Goal: Browse casually

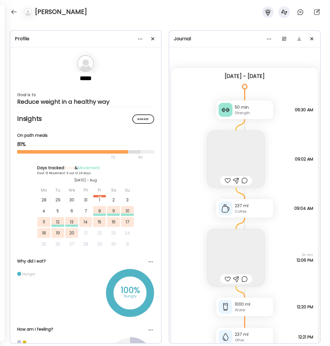
scroll to position [345, 0]
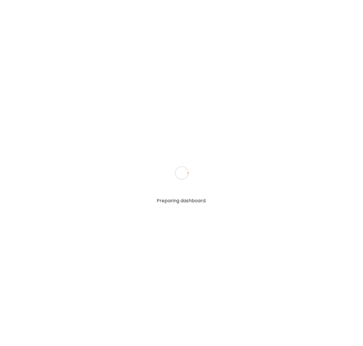
type input "**********"
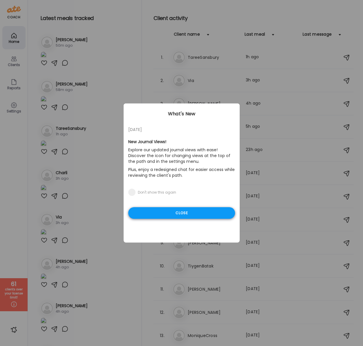
type input "**********"
click at [171, 212] on div "Close" at bounding box center [181, 213] width 107 height 12
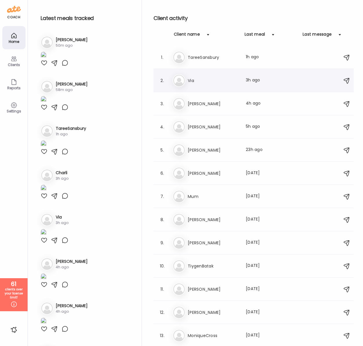
click at [192, 80] on h3 "Via" at bounding box center [213, 80] width 51 height 7
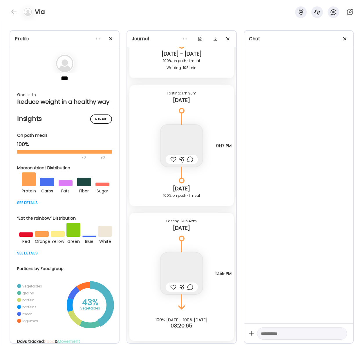
scroll to position [3165, 0]
click at [344, 39] on span at bounding box center [344, 38] width 3 height 3
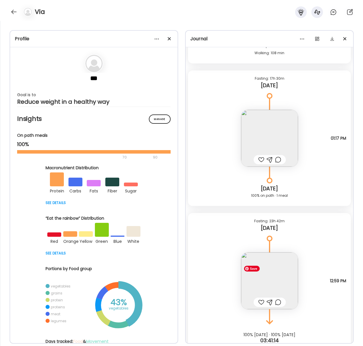
scroll to position [3431, 0]
click at [265, 275] on img at bounding box center [269, 280] width 57 height 57
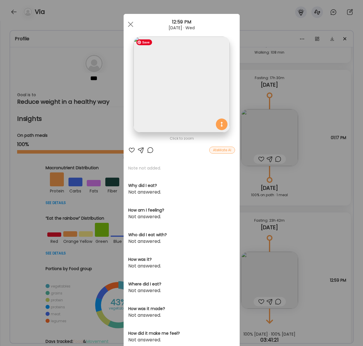
click at [199, 72] on img at bounding box center [181, 85] width 96 height 96
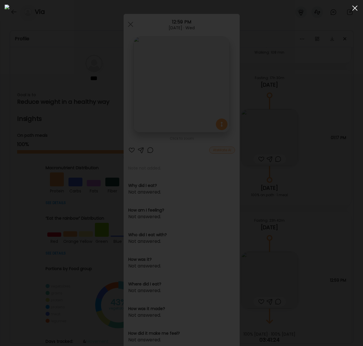
click at [352, 9] on div at bounding box center [355, 8] width 12 height 12
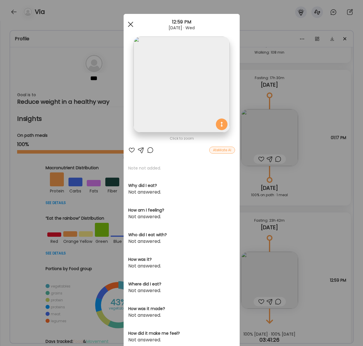
click at [131, 24] on div at bounding box center [131, 25] width 12 height 12
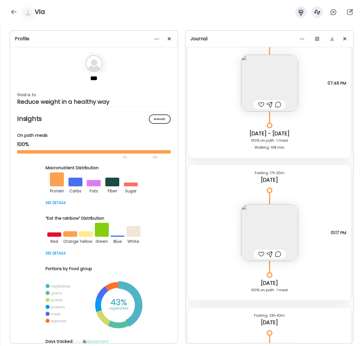
scroll to position [3333, 0]
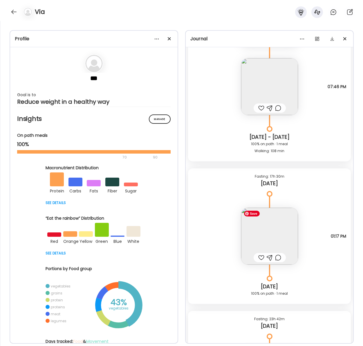
click at [275, 259] on div at bounding box center [278, 257] width 6 height 7
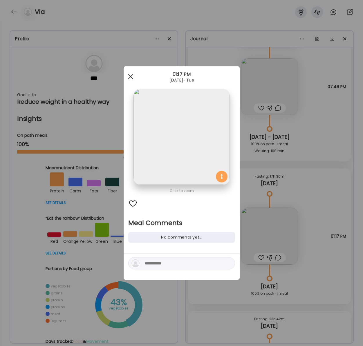
click at [128, 74] on span at bounding box center [130, 76] width 5 height 5
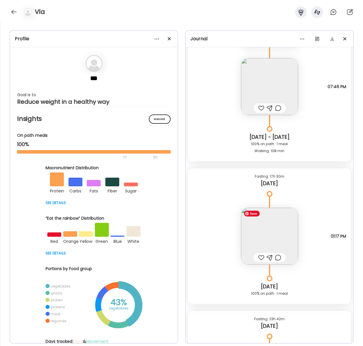
click at [263, 230] on img at bounding box center [269, 236] width 57 height 57
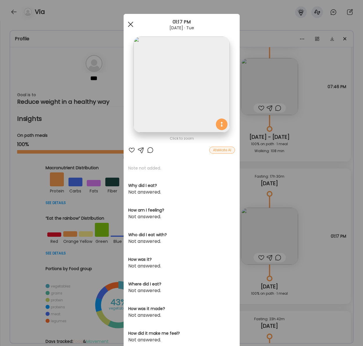
click at [130, 24] on span at bounding box center [130, 24] width 5 height 5
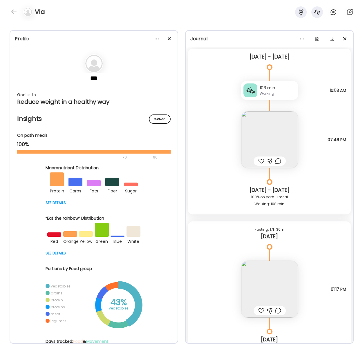
scroll to position [3287, 0]
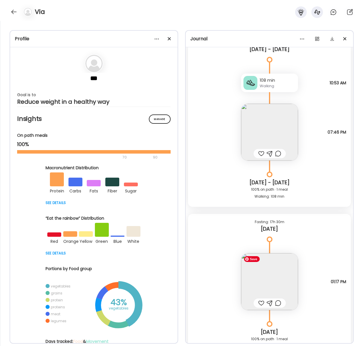
click at [267, 288] on img at bounding box center [269, 281] width 57 height 57
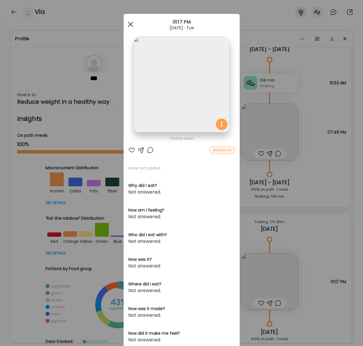
click at [128, 23] on div at bounding box center [131, 25] width 12 height 12
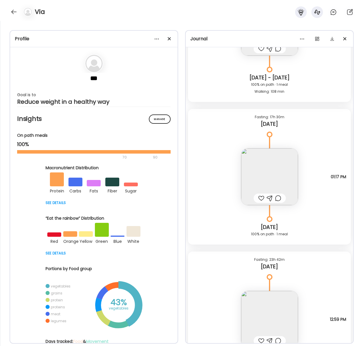
scroll to position [3424, 0]
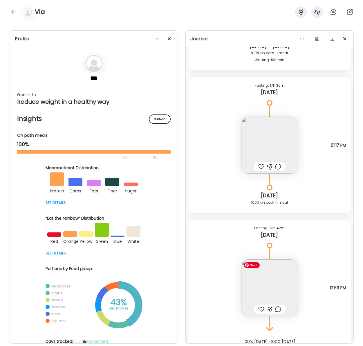
click at [266, 288] on img at bounding box center [269, 287] width 57 height 57
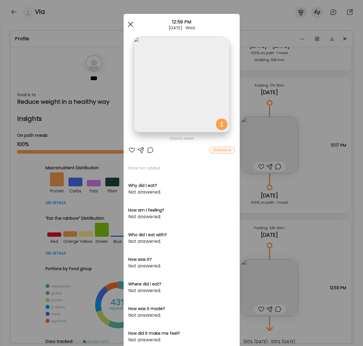
click at [131, 23] on span at bounding box center [130, 24] width 5 height 5
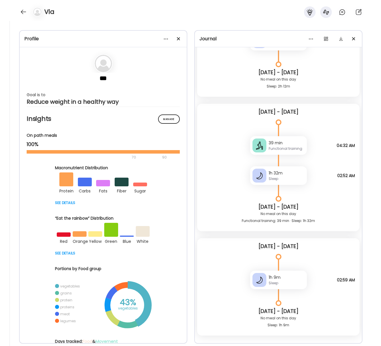
scroll to position [2943, 0]
